Goal: Information Seeking & Learning: Learn about a topic

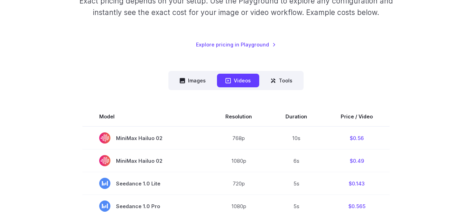
scroll to position [84, 0]
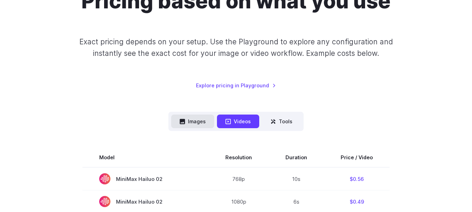
click at [197, 118] on button "Images" at bounding box center [192, 122] width 43 height 14
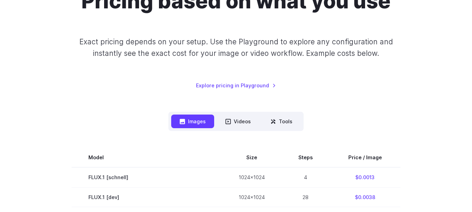
click at [90, 85] on div "Pricing based on what you use Exact pricing depends on your setup. Use the Play…" at bounding box center [235, 39] width 455 height 101
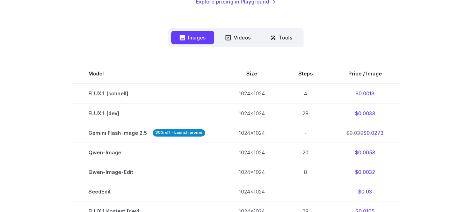
scroll to position [154, 0]
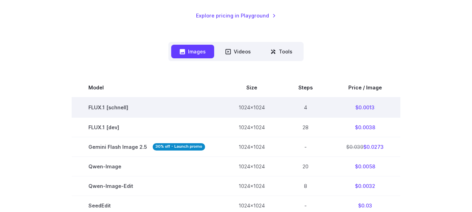
click at [110, 113] on td "FLUX.1 [schnell]" at bounding box center [147, 107] width 150 height 20
click at [117, 106] on td "FLUX.1 [schnell]" at bounding box center [147, 107] width 150 height 20
